Goal: Information Seeking & Learning: Learn about a topic

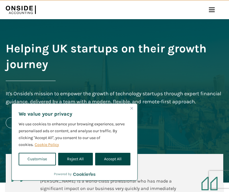
scroll to position [14, 0]
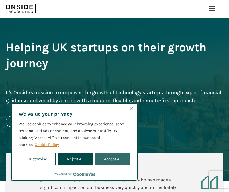
click at [110, 162] on button "Accept All" at bounding box center [112, 159] width 35 height 13
checkbox input "true"
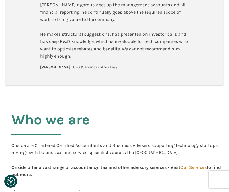
scroll to position [0, 0]
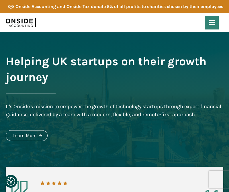
click at [212, 25] on use at bounding box center [212, 22] width 6 height 5
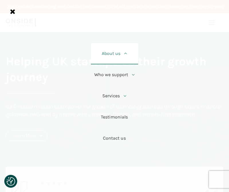
click at [116, 56] on link "About us" at bounding box center [114, 53] width 47 height 21
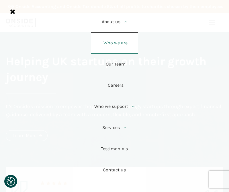
click at [117, 48] on link "Who we are" at bounding box center [114, 43] width 47 height 21
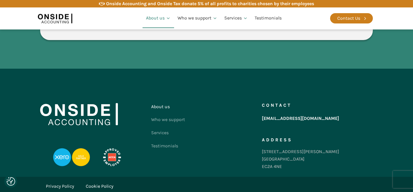
scroll to position [1074, 0]
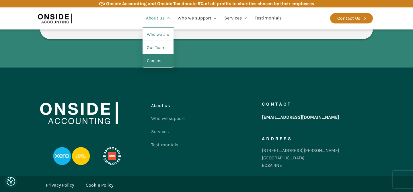
click at [160, 63] on link "Careers" at bounding box center [158, 60] width 31 height 13
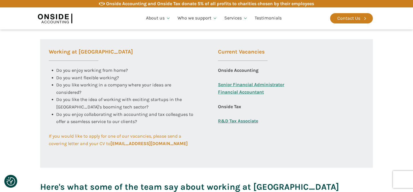
scroll to position [217, 0]
click at [252, 92] on link "Financial Accountant" at bounding box center [241, 95] width 46 height 15
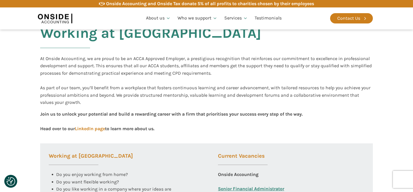
scroll to position [114, 0]
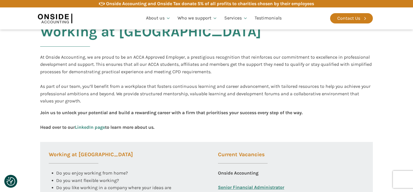
click at [94, 129] on link "LinkedIn page" at bounding box center [90, 127] width 30 height 5
